Goal: Task Accomplishment & Management: Manage account settings

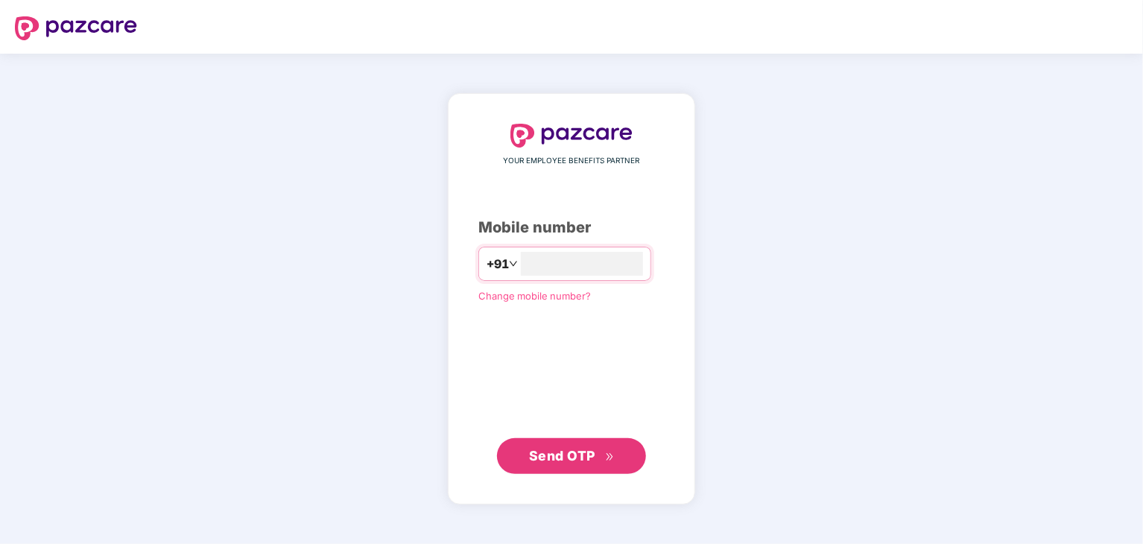
type input "**********"
click at [594, 458] on span "Send OTP" at bounding box center [562, 455] width 66 height 16
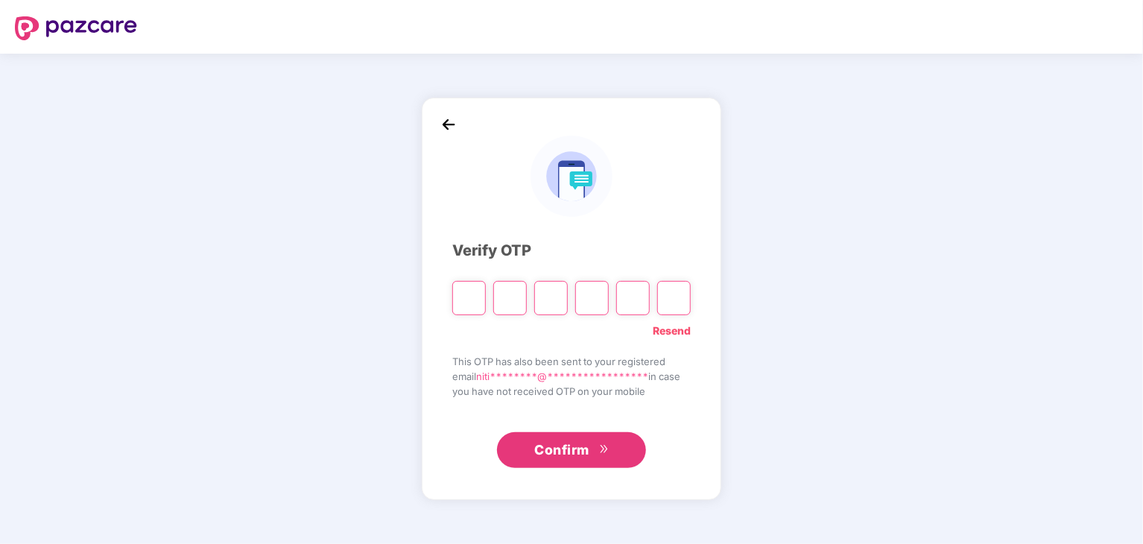
type input "*"
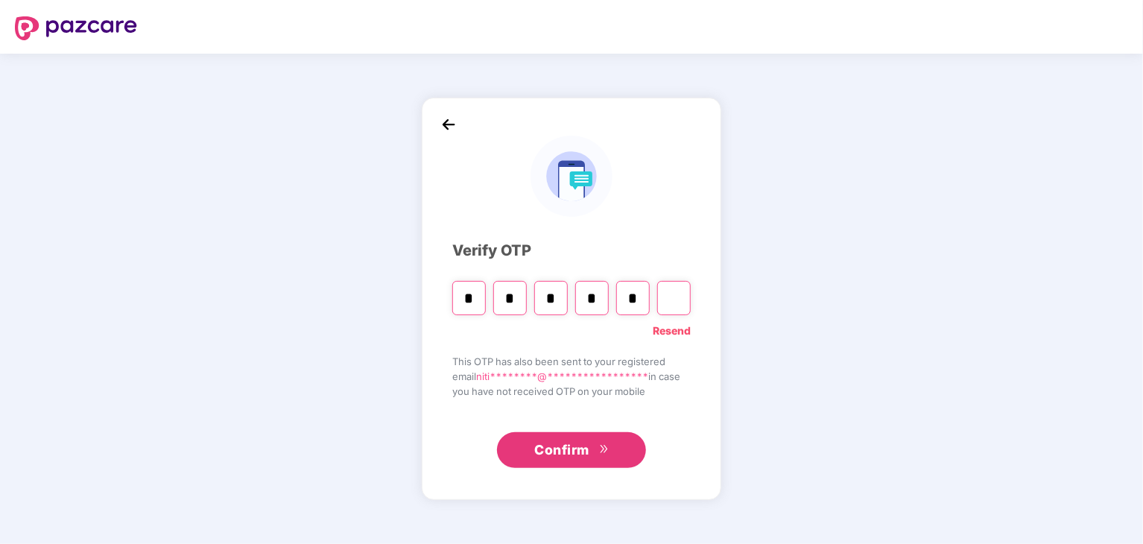
type input "*"
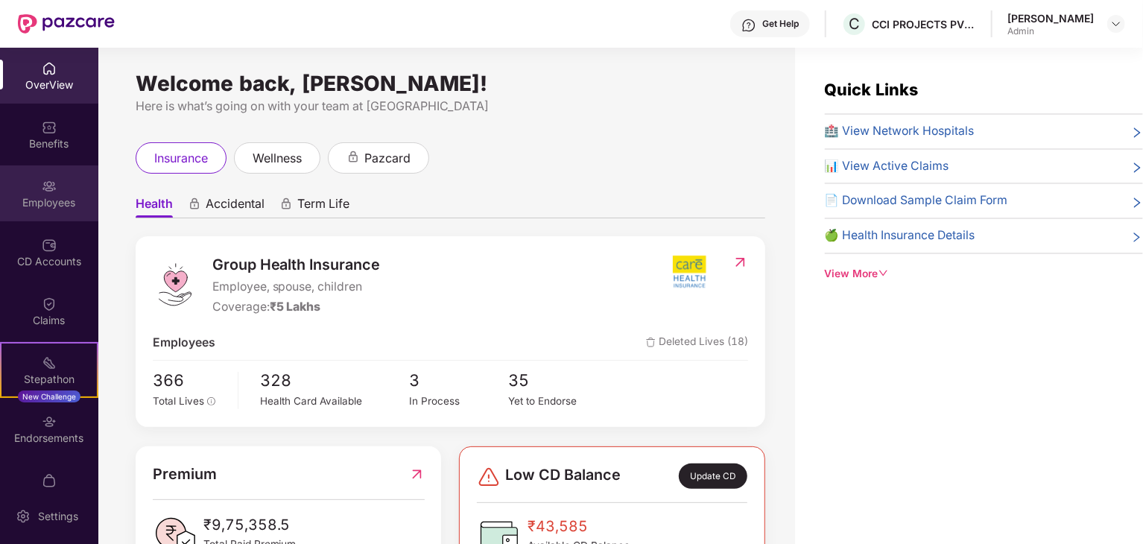
click at [40, 203] on div "Employees" at bounding box center [49, 202] width 98 height 15
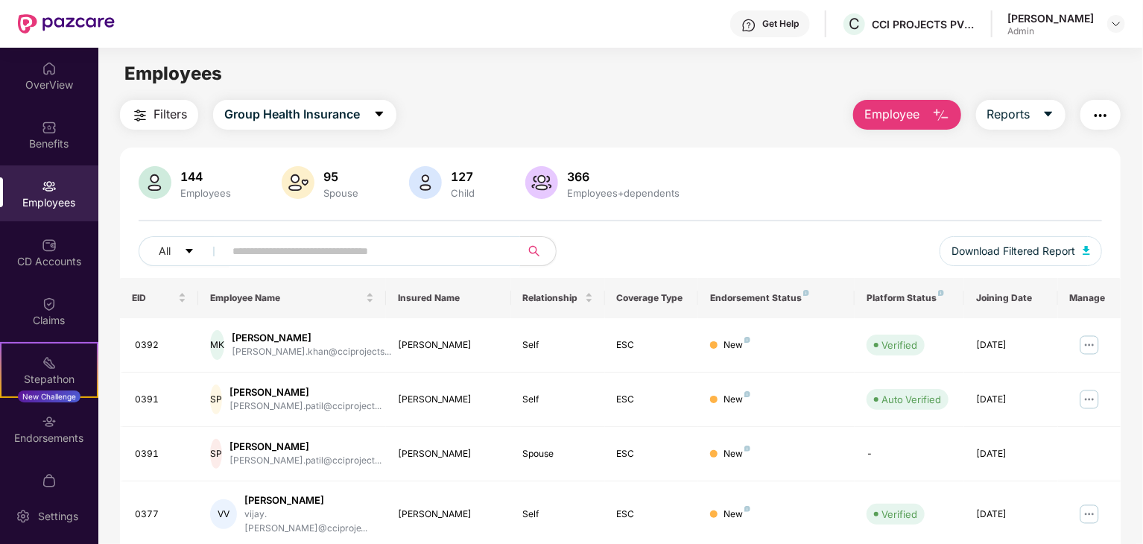
click at [297, 251] on input "text" at bounding box center [366, 251] width 268 height 22
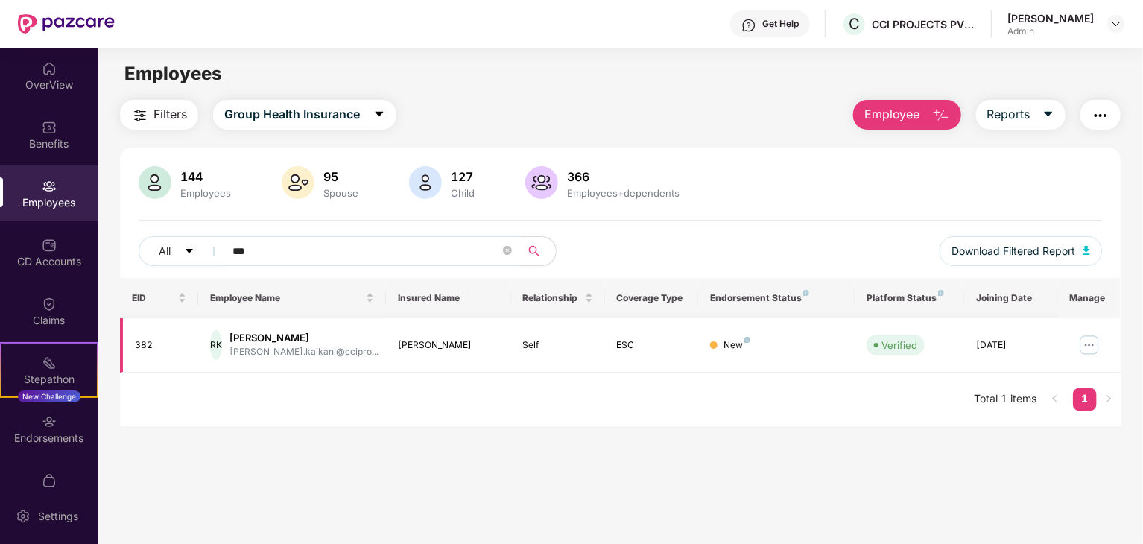
type input "***"
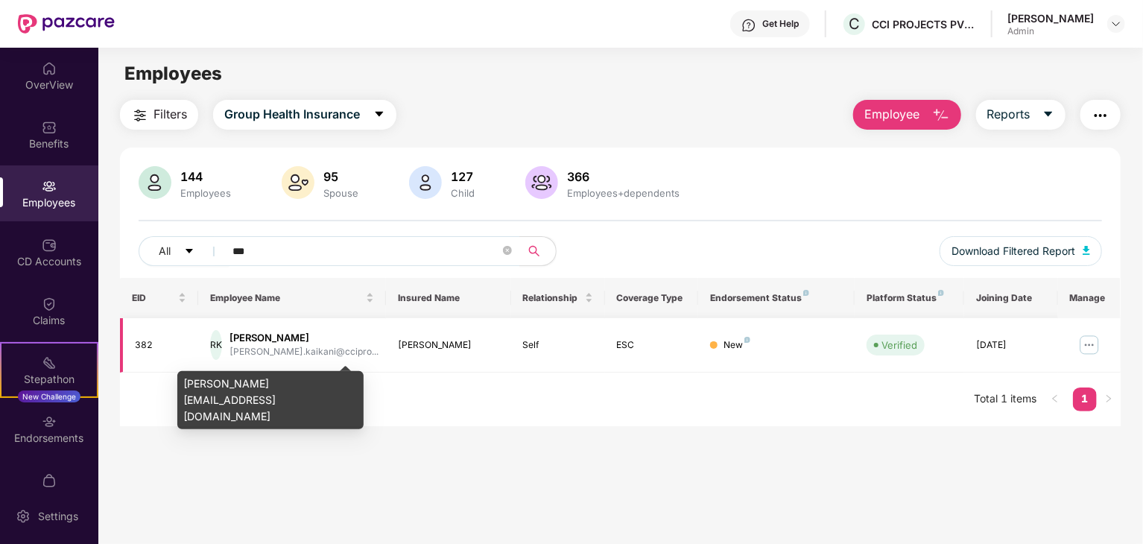
click at [343, 351] on div "ruthvik.kaikani@ccipro..." at bounding box center [304, 352] width 149 height 14
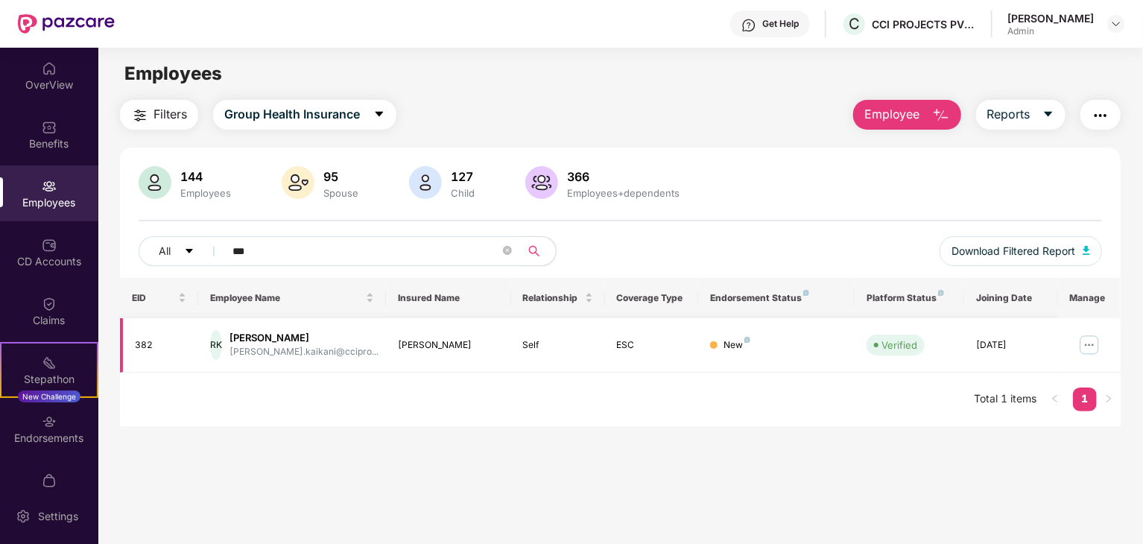
click at [1092, 342] on img at bounding box center [1090, 345] width 24 height 24
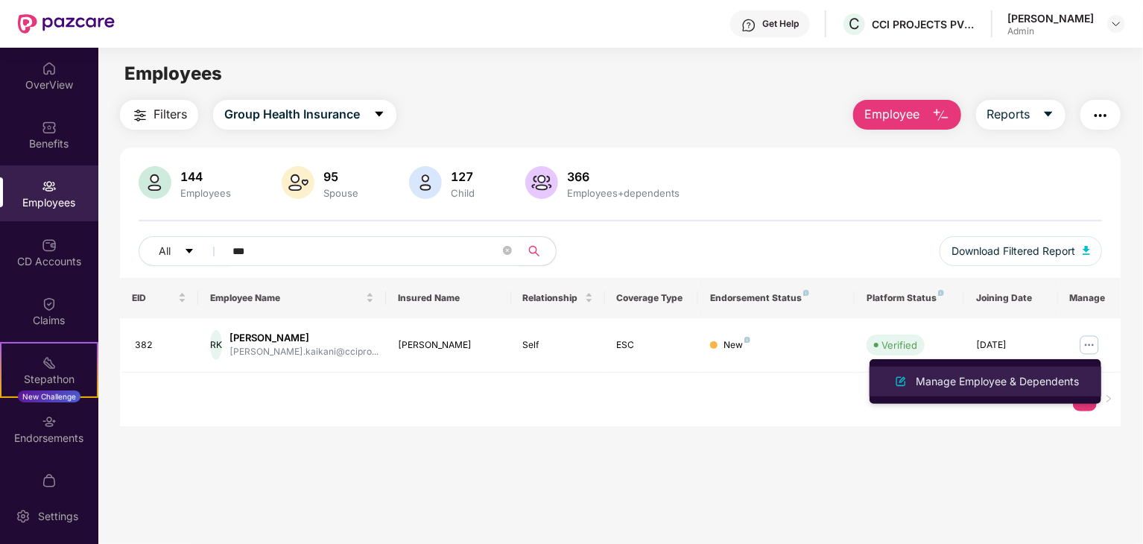
click at [1000, 376] on div "Manage Employee & Dependents" at bounding box center [997, 381] width 169 height 16
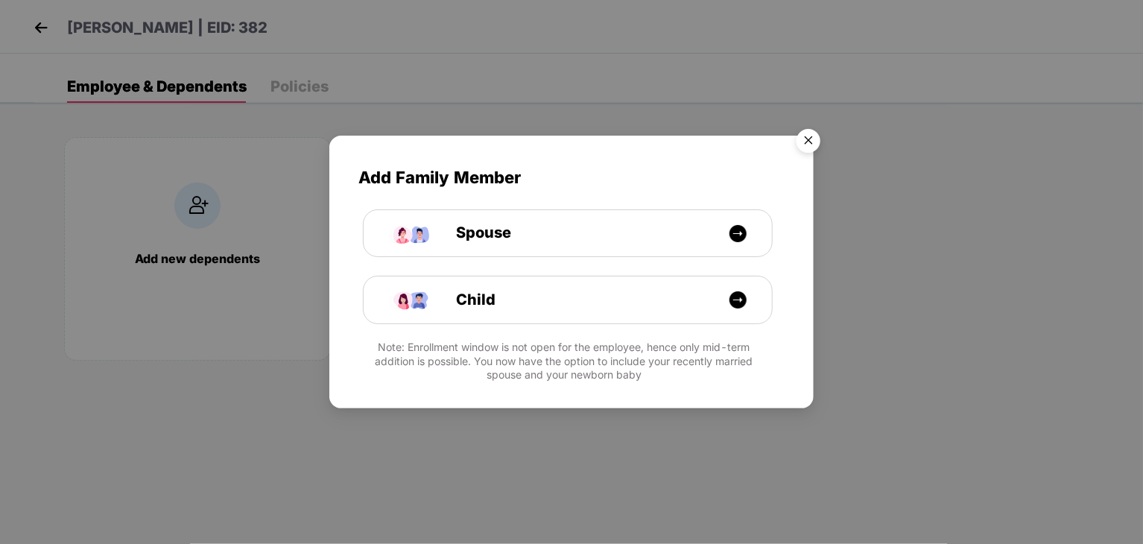
click at [808, 144] on img "Close" at bounding box center [809, 143] width 42 height 42
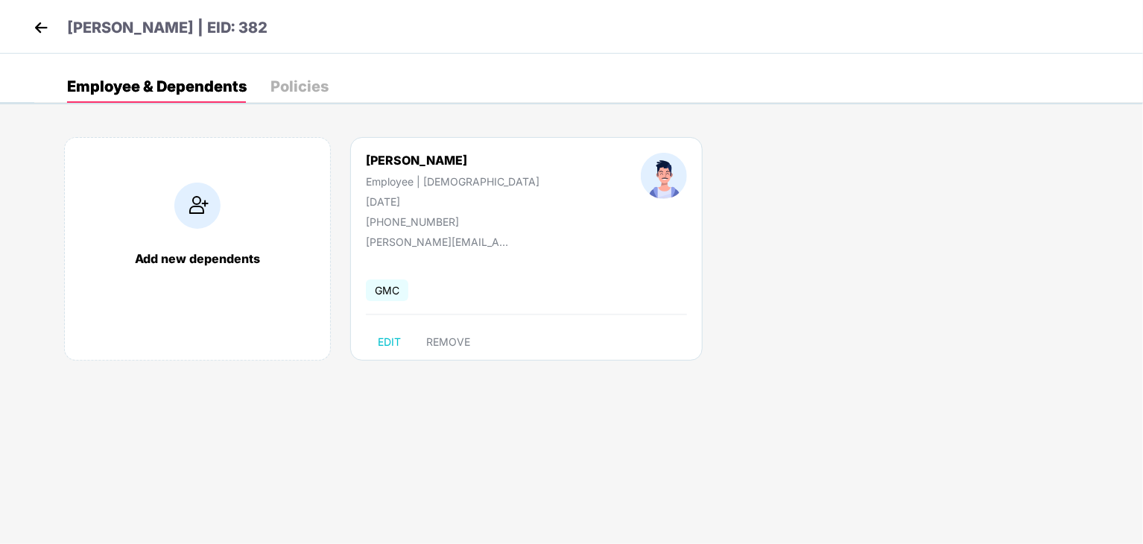
click at [38, 29] on img at bounding box center [41, 27] width 22 height 22
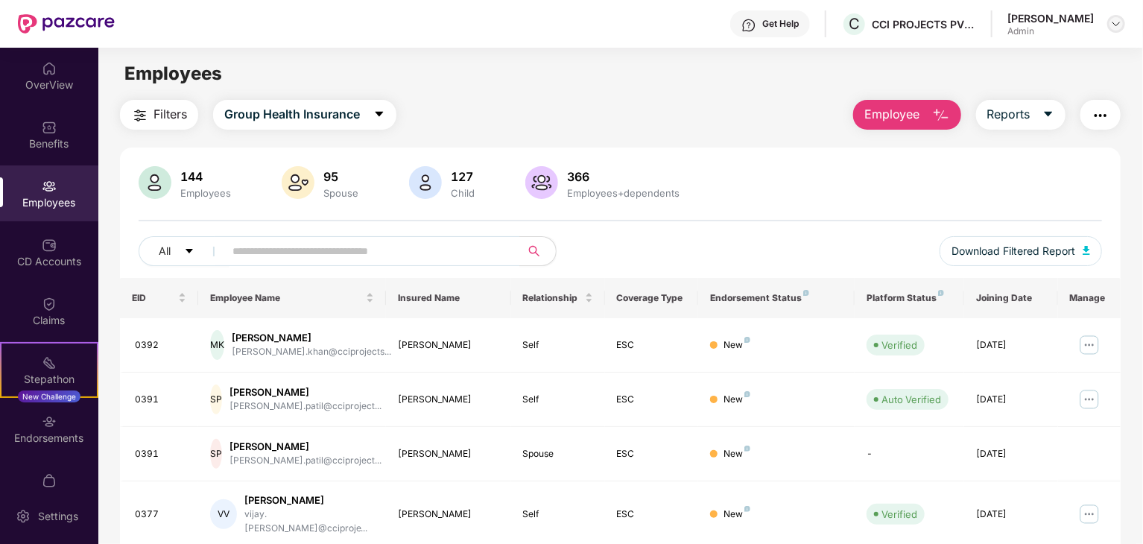
click at [1111, 22] on img at bounding box center [1116, 24] width 12 height 12
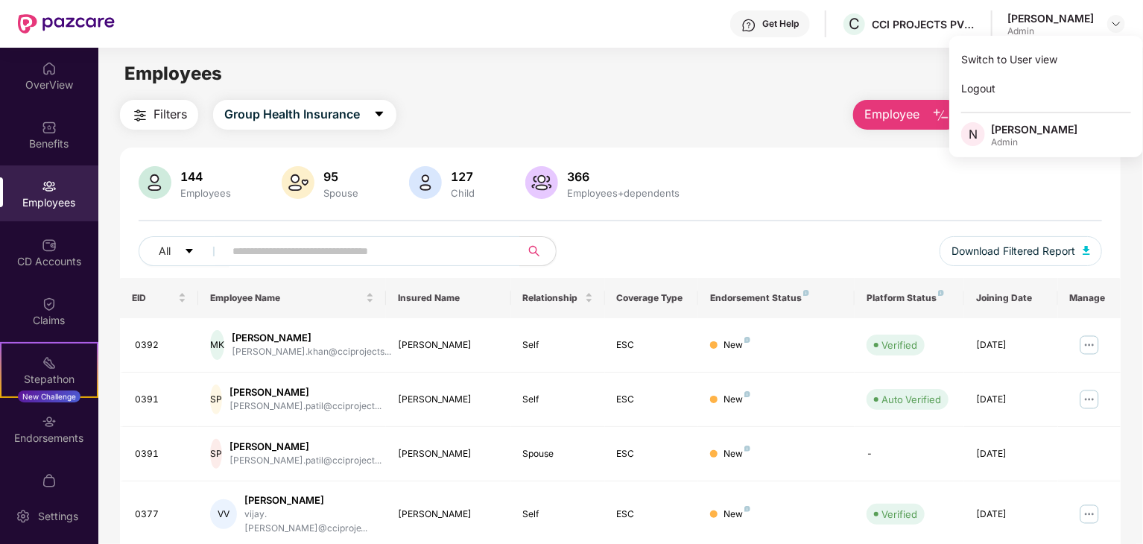
click at [704, 87] on div "Employees" at bounding box center [620, 74] width 1044 height 28
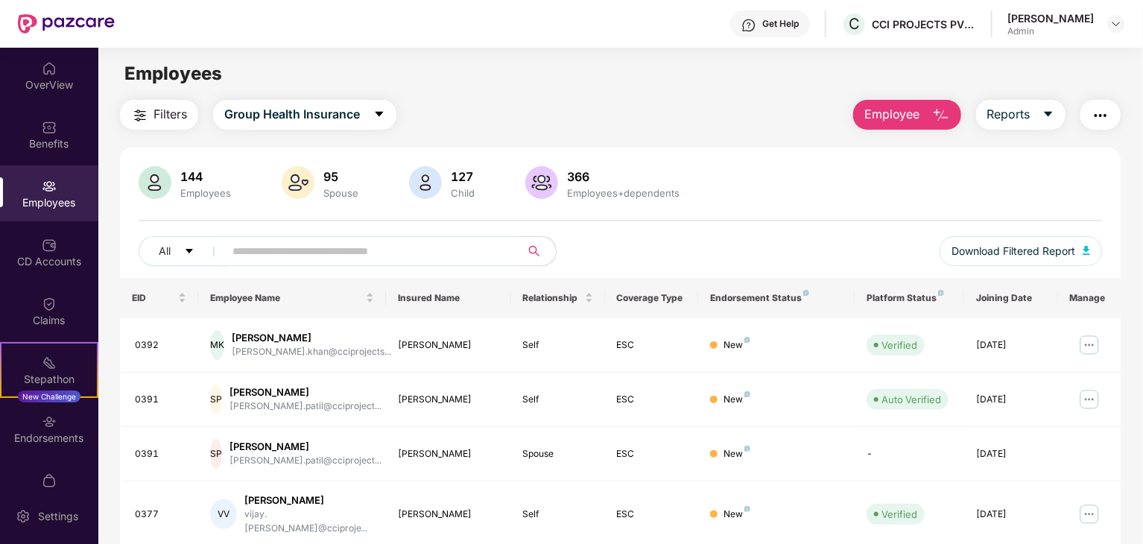
click at [792, 32] on div "Get Help" at bounding box center [770, 23] width 80 height 27
click at [47, 75] on img at bounding box center [49, 68] width 15 height 15
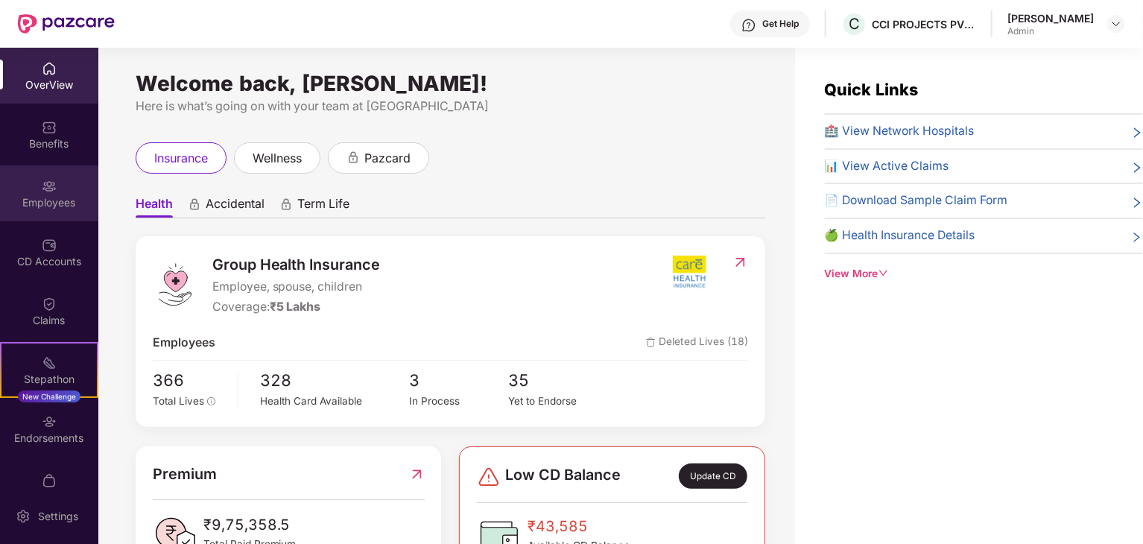
click at [49, 194] on div "Employees" at bounding box center [49, 193] width 98 height 56
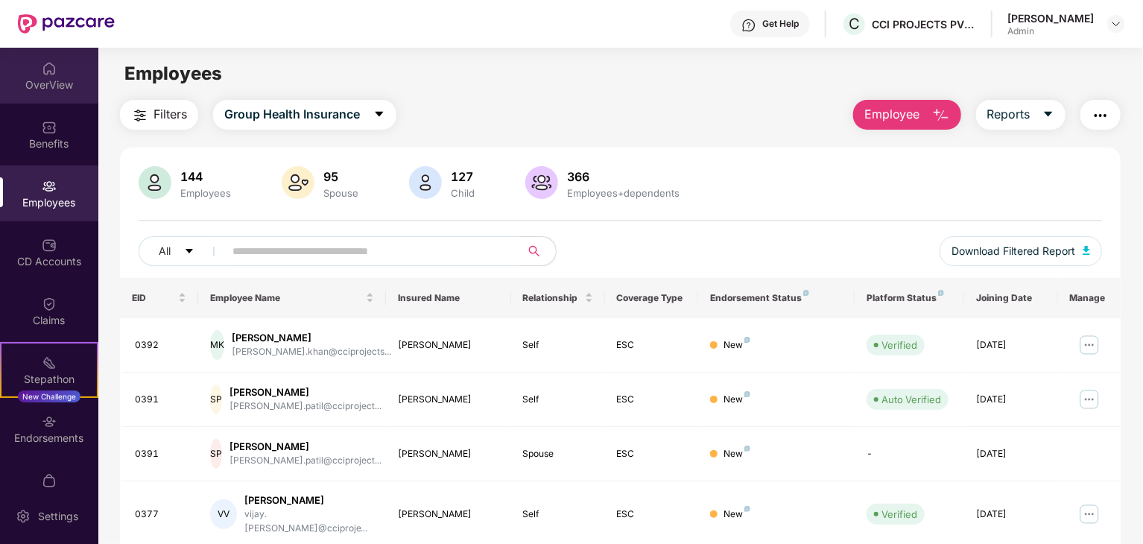
click at [48, 77] on div "OverView" at bounding box center [49, 84] width 98 height 15
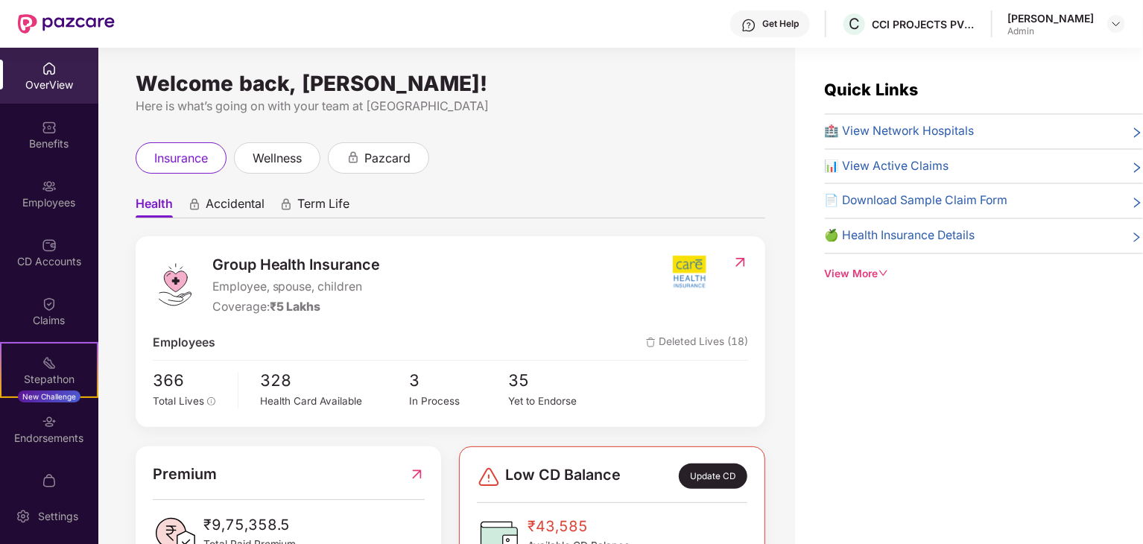
scroll to position [373, 0]
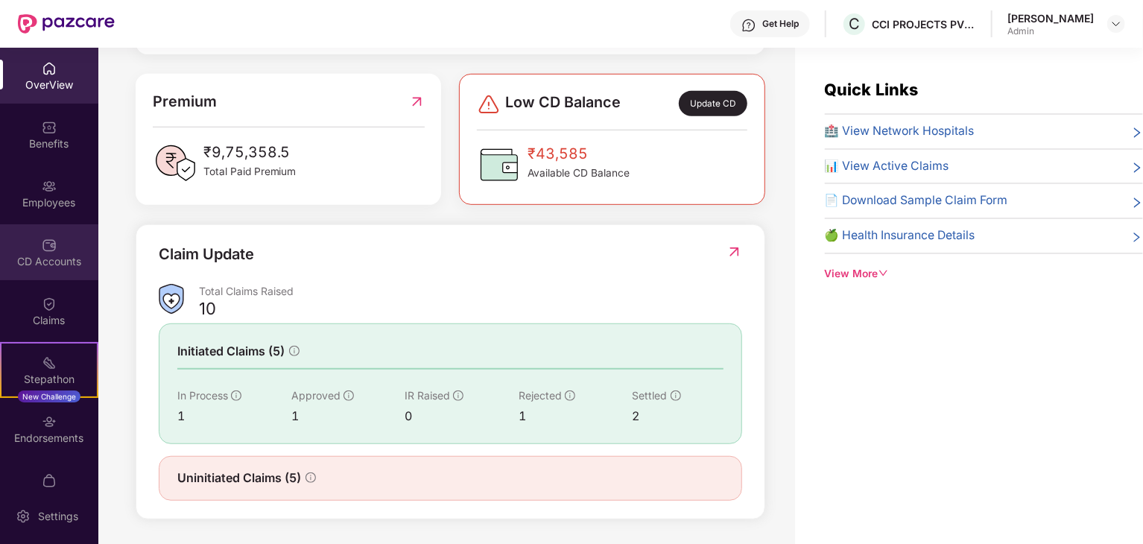
click at [47, 254] on div "CD Accounts" at bounding box center [49, 261] width 98 height 15
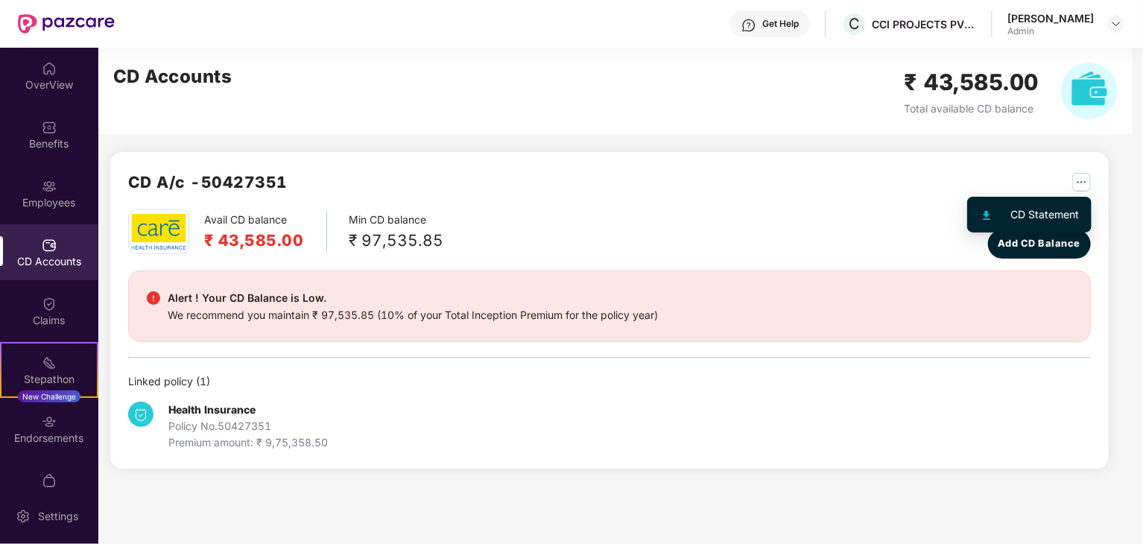
click at [1080, 177] on img "button" at bounding box center [1081, 182] width 19 height 19
click at [1058, 210] on div "CD Statement" at bounding box center [1045, 214] width 69 height 16
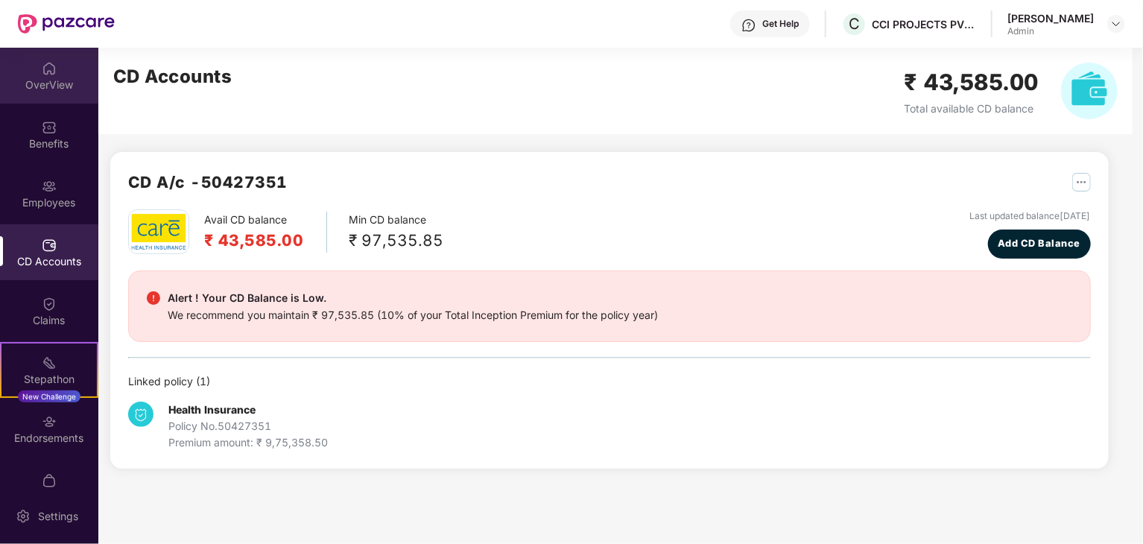
click at [60, 81] on div "OverView" at bounding box center [49, 84] width 98 height 15
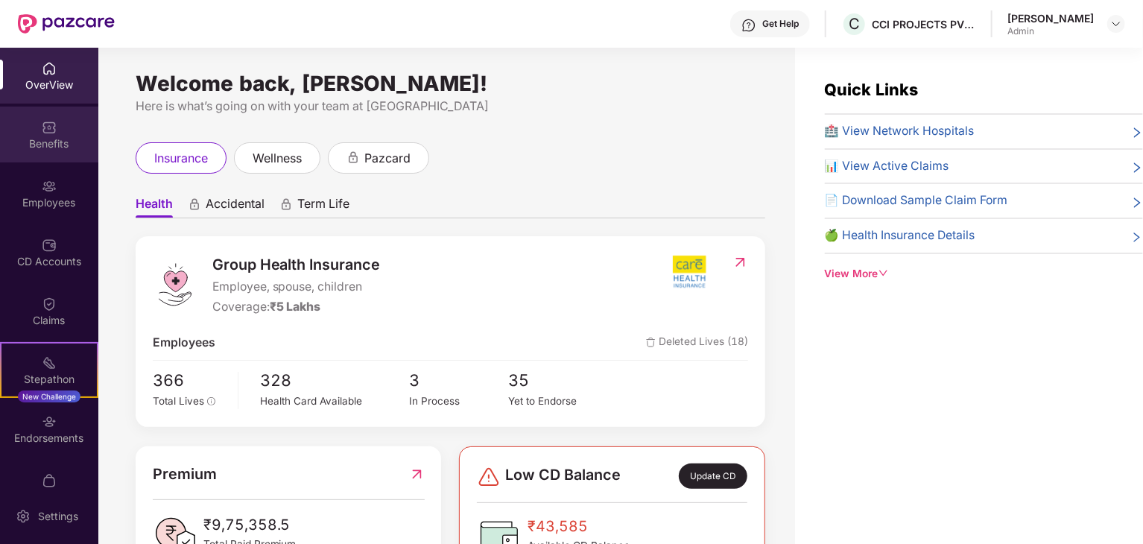
click at [34, 133] on div "Benefits" at bounding box center [49, 135] width 98 height 56
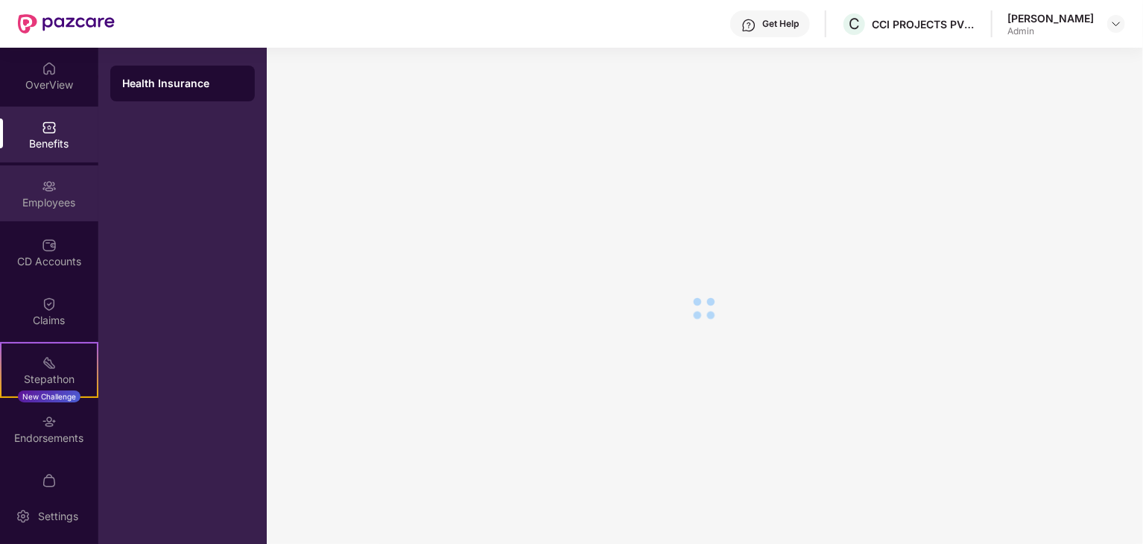
click at [44, 194] on div "Employees" at bounding box center [49, 193] width 98 height 56
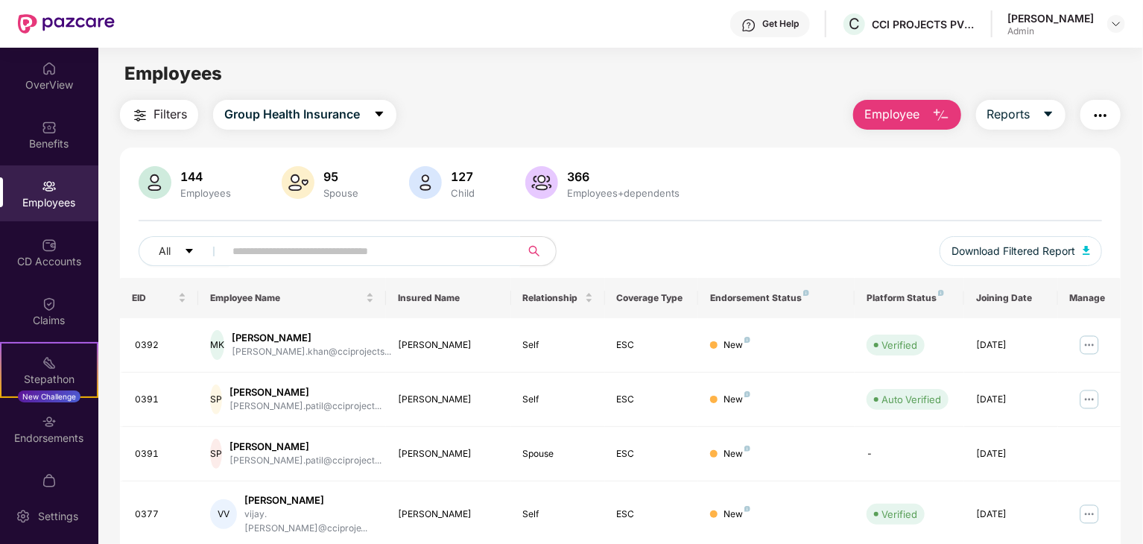
click at [273, 252] on input "text" at bounding box center [366, 251] width 268 height 22
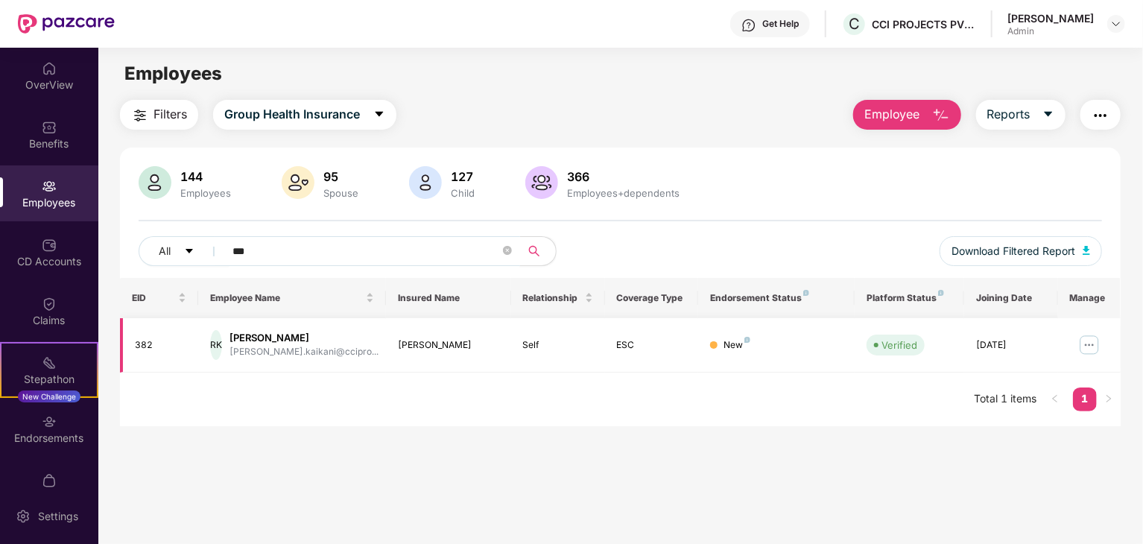
type input "***"
click at [275, 341] on div "Ruthvik Kaikani" at bounding box center [304, 338] width 149 height 14
click at [1091, 341] on img at bounding box center [1090, 345] width 24 height 24
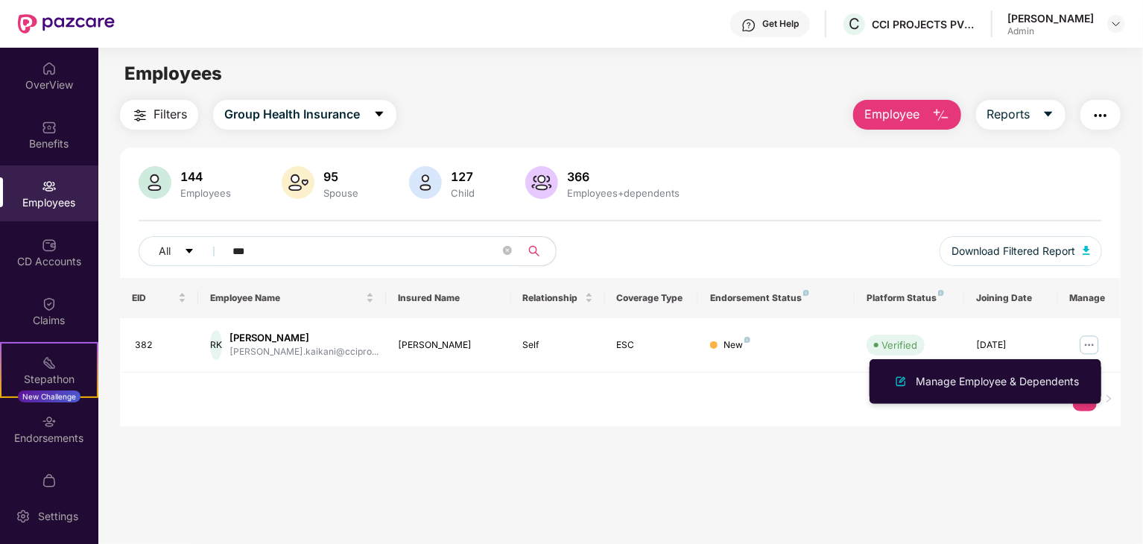
click at [949, 379] on div "Manage Employee & Dependents" at bounding box center [997, 381] width 169 height 16
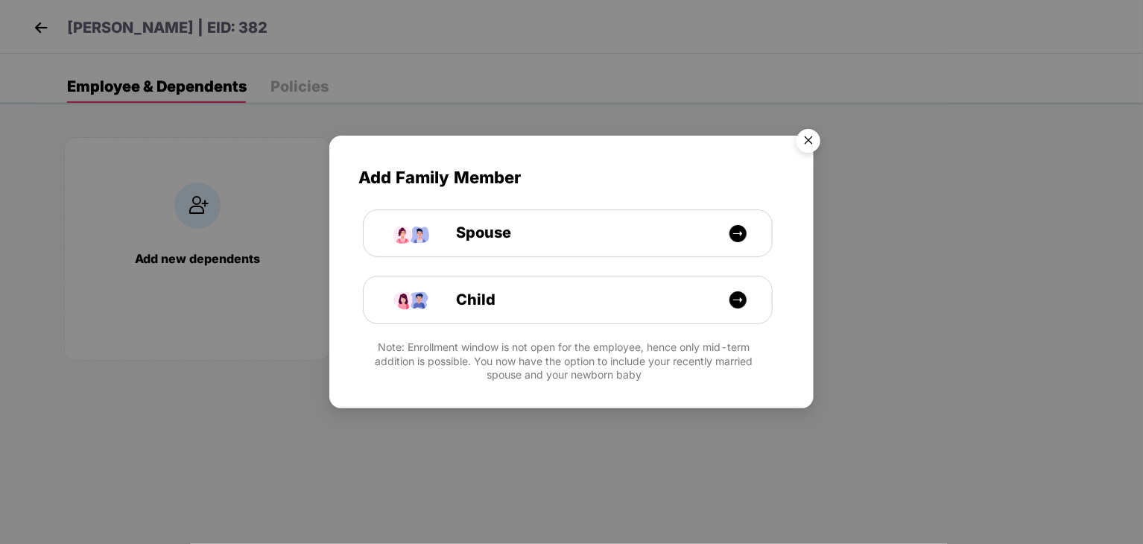
click at [811, 136] on img "Close" at bounding box center [809, 143] width 42 height 42
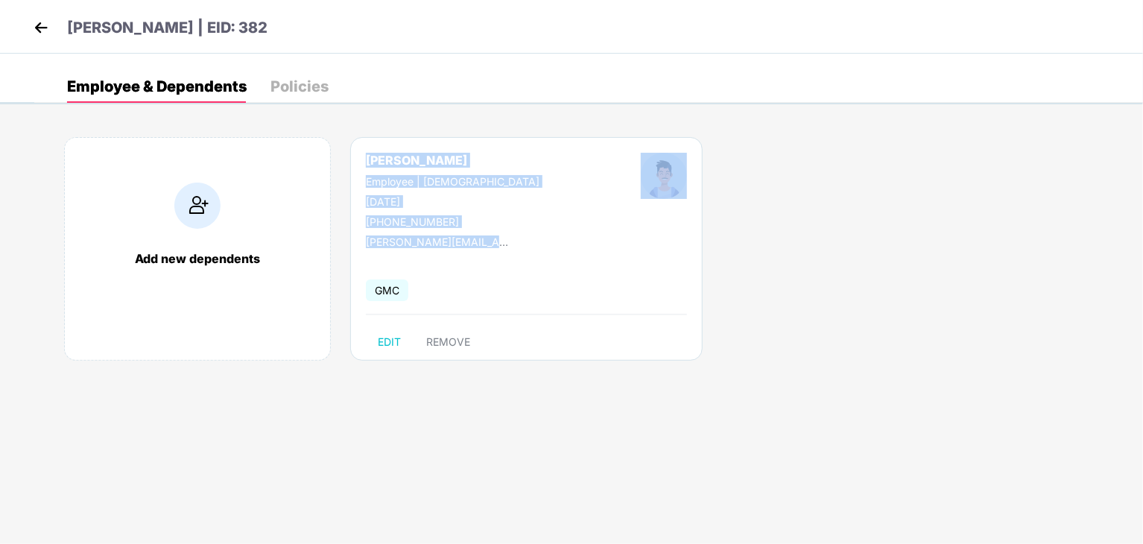
drag, startPoint x: 367, startPoint y: 161, endPoint x: 522, endPoint y: 244, distance: 176.0
click at [522, 244] on div "Ruthvik Kaikani Employee | Male 09 Oct 2003 +917718058645 ruthvik.kaikani@ccipr…" at bounding box center [526, 249] width 352 height 224
copy div "Ruthvik Kaikani Employee | Male 09 Oct 2003 +917718058645 ruthvik.kaikani@ccipr…"
click at [36, 26] on img at bounding box center [41, 27] width 22 height 22
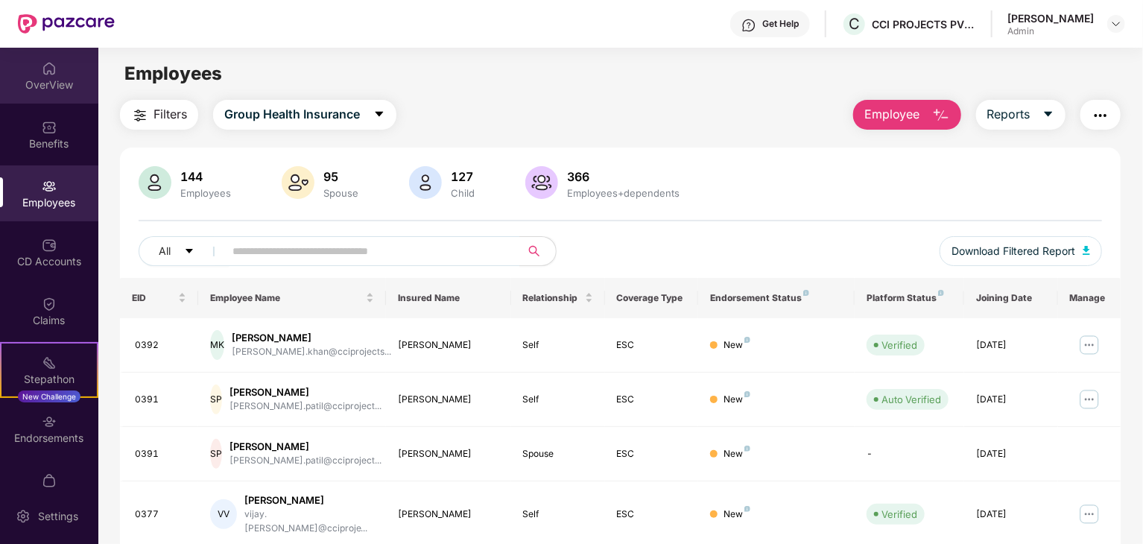
click at [72, 83] on div "OverView" at bounding box center [49, 84] width 98 height 15
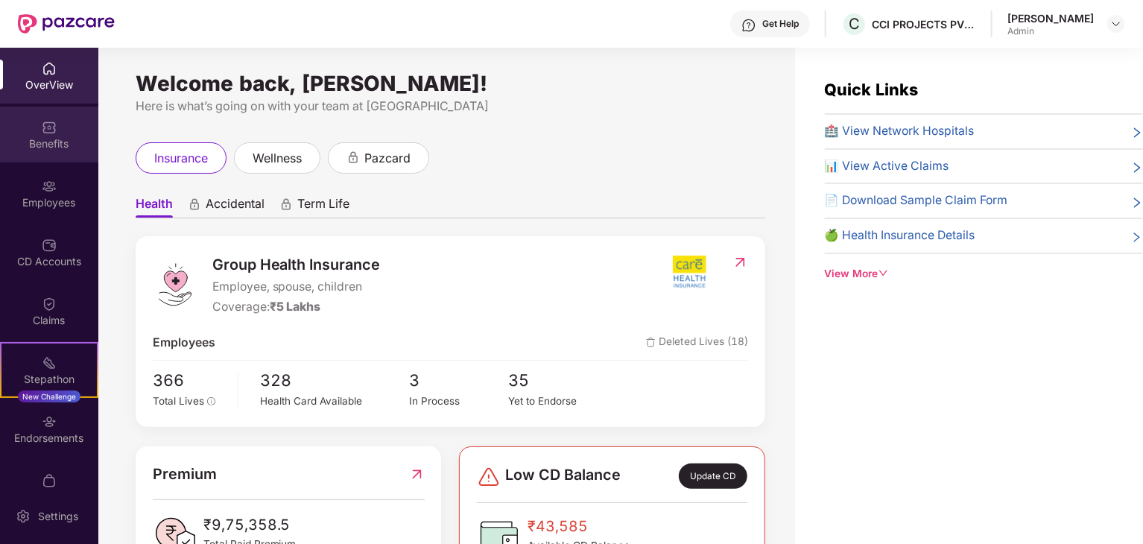
click at [22, 142] on div "Benefits" at bounding box center [49, 143] width 98 height 15
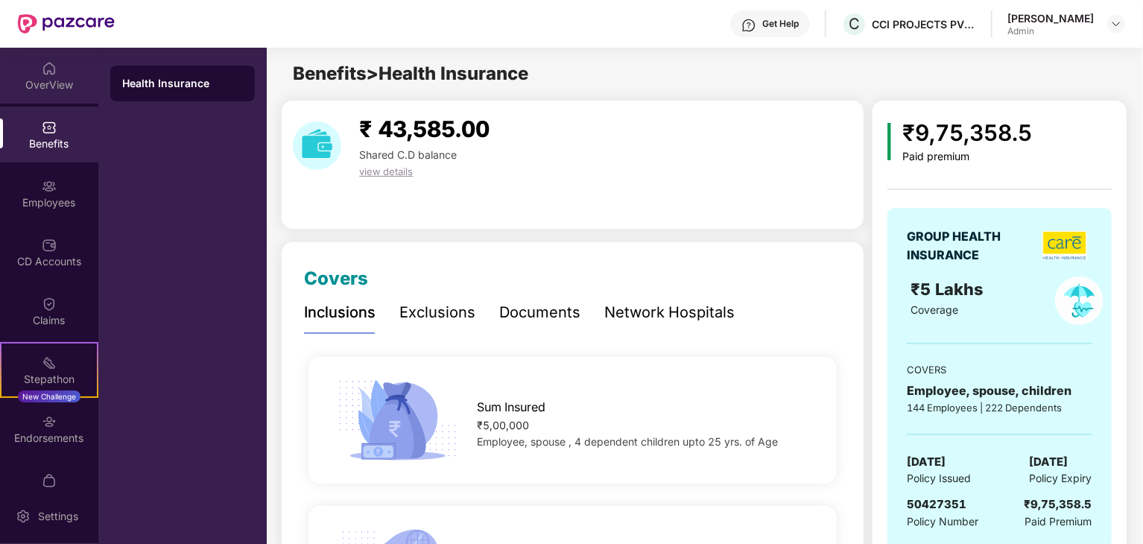
click at [60, 83] on div "OverView" at bounding box center [49, 84] width 98 height 15
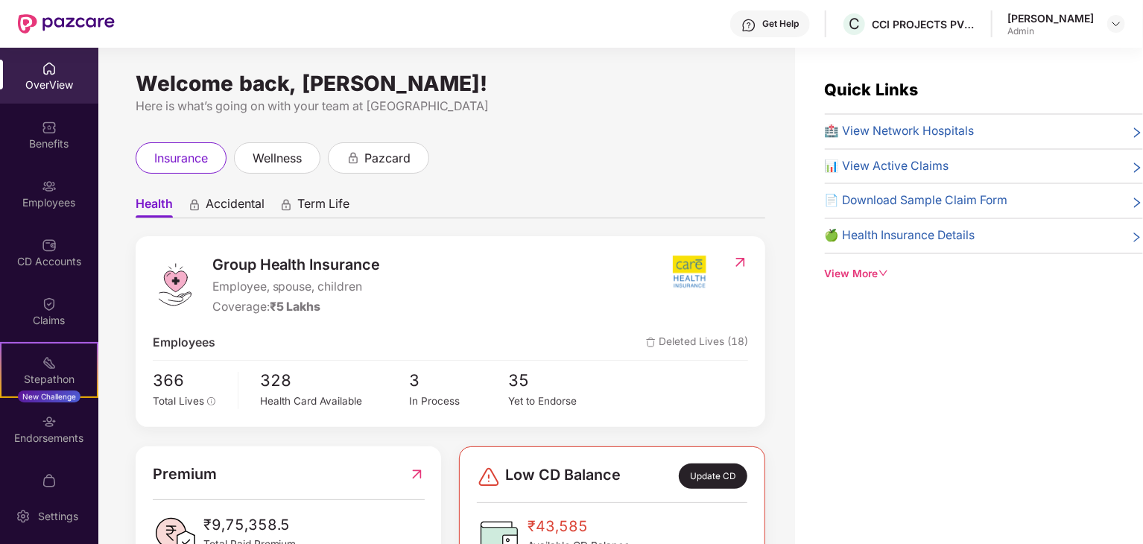
click at [42, 72] on img at bounding box center [49, 68] width 15 height 15
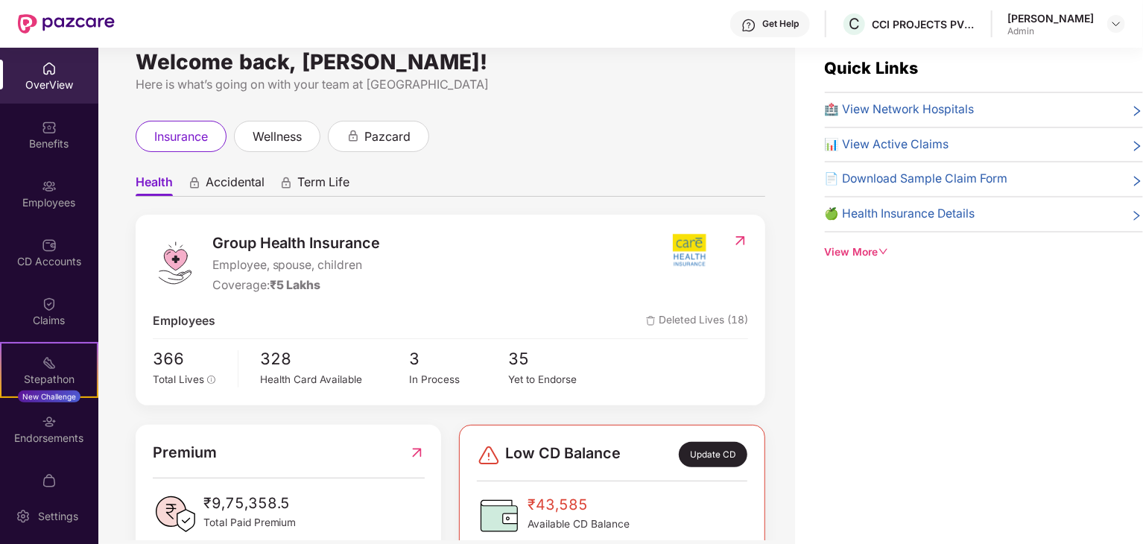
scroll to position [0, 0]
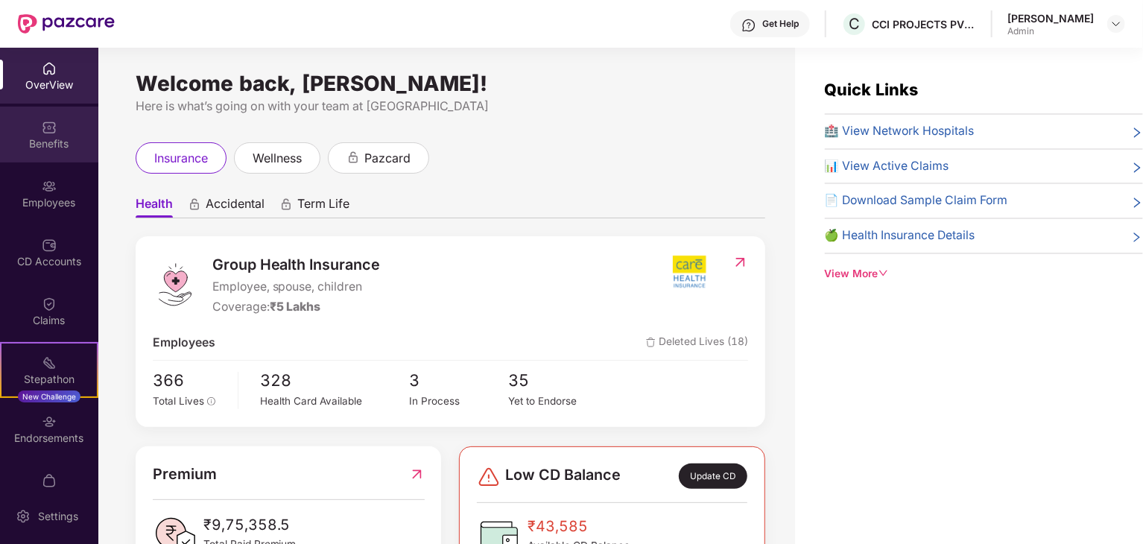
click at [34, 128] on div "Benefits" at bounding box center [49, 135] width 98 height 56
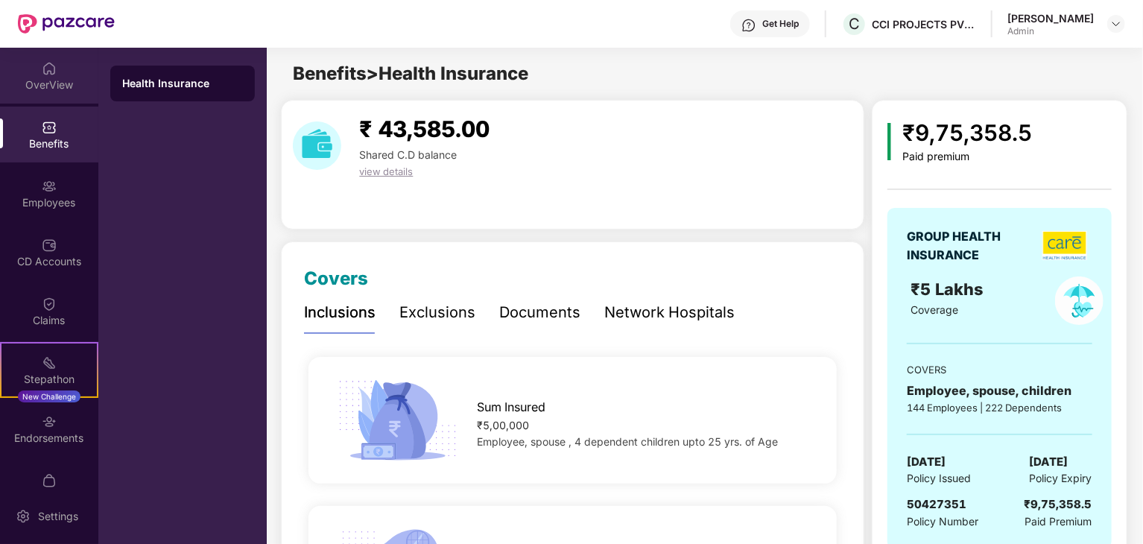
click at [54, 80] on div "OverView" at bounding box center [49, 84] width 98 height 15
